Goal: Transaction & Acquisition: Purchase product/service

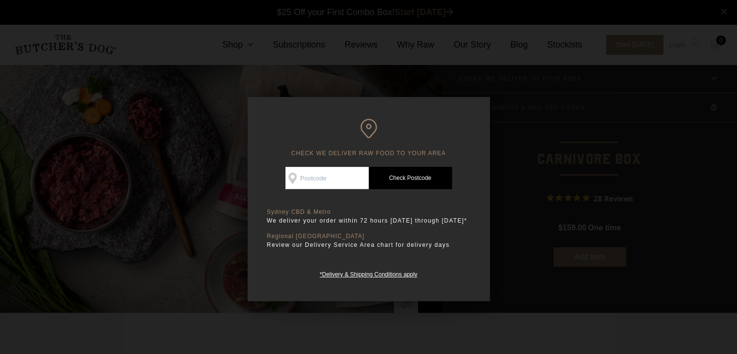
click at [333, 178] on input "Check Availability At" at bounding box center [326, 178] width 83 height 22
type input "2095"
click at [404, 175] on link "Check Postcode" at bounding box center [410, 178] width 83 height 22
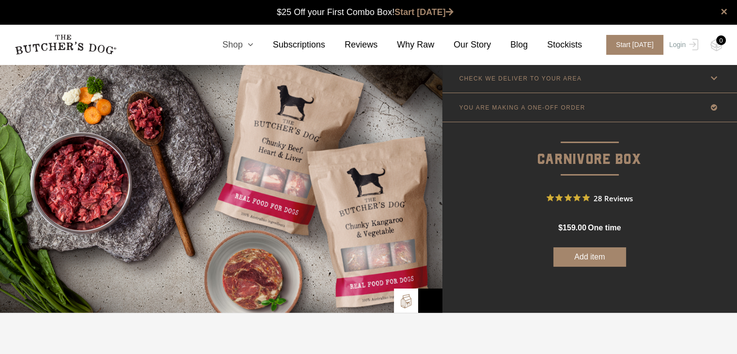
click at [253, 45] on icon at bounding box center [248, 44] width 11 height 9
